Goal: Task Accomplishment & Management: Manage account settings

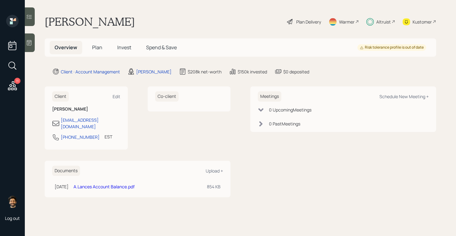
click at [380, 22] on div "Altruist" at bounding box center [383, 22] width 15 height 7
click at [387, 20] on div "Altruist" at bounding box center [383, 22] width 15 height 7
click at [378, 22] on div "Altruist" at bounding box center [383, 22] width 15 height 7
click at [376, 20] on div "Altruist" at bounding box center [380, 22] width 29 height 14
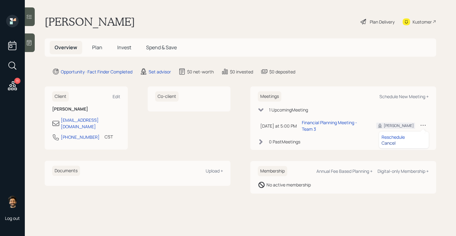
click at [385, 141] on div "Cancel" at bounding box center [404, 143] width 45 height 6
